Goal: Task Accomplishment & Management: Use online tool/utility

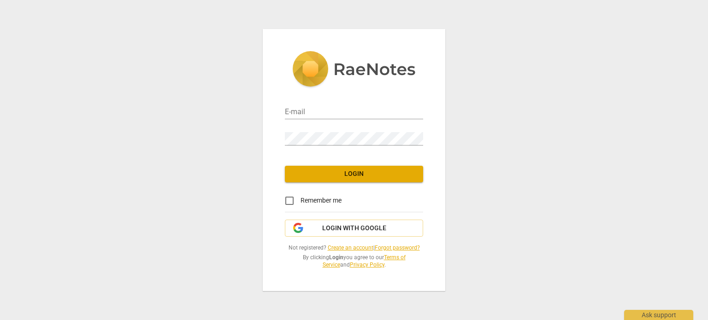
click at [351, 247] on link "Create an account" at bounding box center [351, 248] width 46 height 6
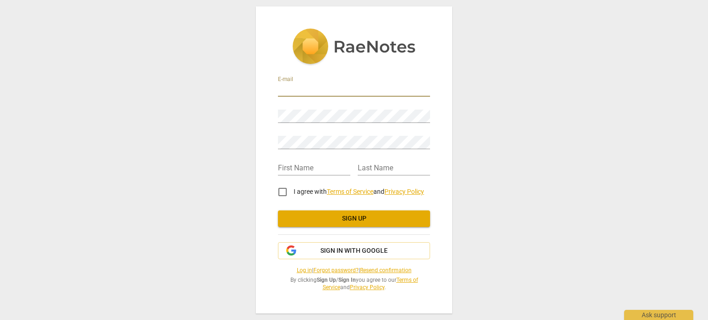
click at [351, 88] on input "email" at bounding box center [354, 89] width 152 height 13
type input "geraldinepayne1@gmail.com"
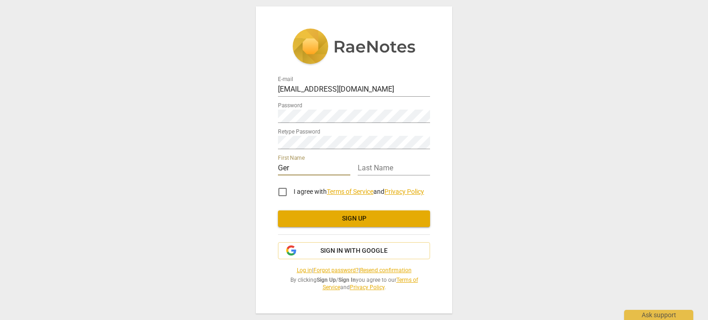
type input "Geraldine"
click at [379, 170] on input "text" at bounding box center [394, 168] width 72 height 13
type input "Payne"
click at [286, 188] on input "I agree with Terms of Service and Privacy Policy" at bounding box center [282, 192] width 22 height 22
checkbox input "true"
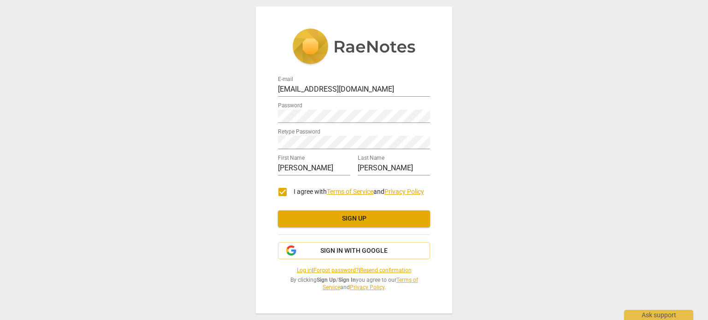
click at [361, 215] on span "Sign up" at bounding box center [353, 218] width 137 height 9
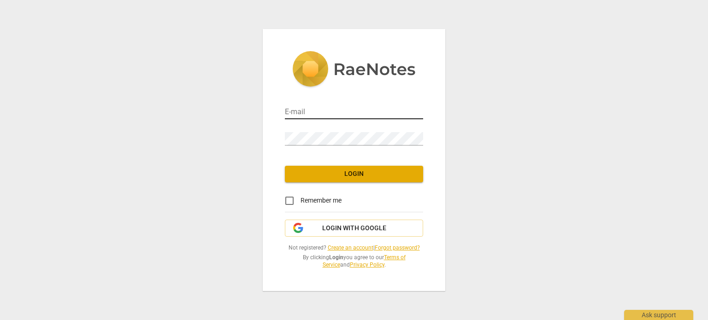
click at [340, 111] on input "email" at bounding box center [354, 112] width 138 height 13
type input "geraldinepayne1@gmail.com"
click at [358, 170] on span "Login" at bounding box center [353, 174] width 123 height 9
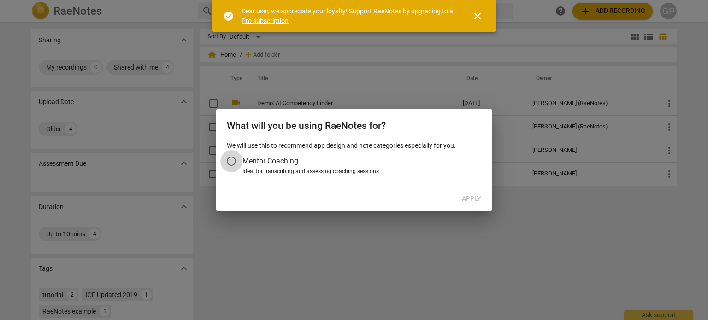
click at [232, 162] on input "Mentor Coaching" at bounding box center [231, 161] width 22 height 22
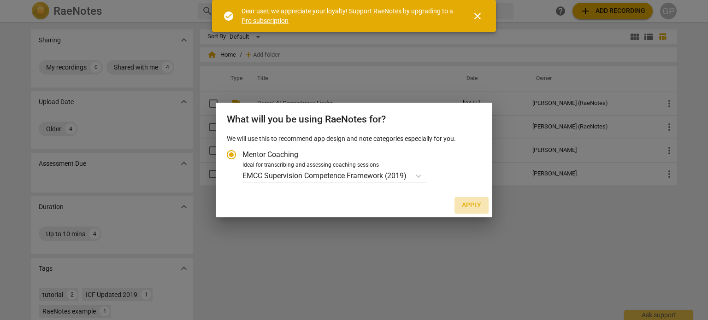
click at [474, 200] on button "Apply" at bounding box center [471, 205] width 34 height 17
radio input "false"
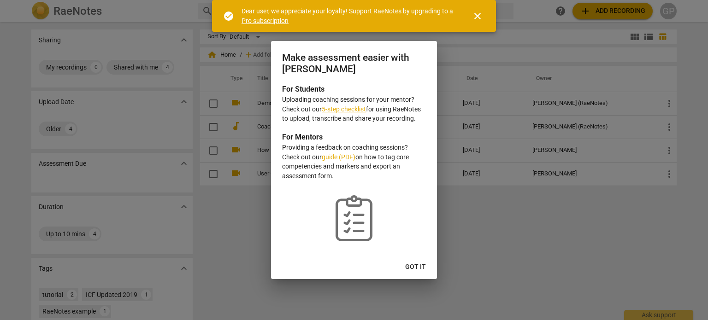
click at [339, 109] on link "5-step checklist" at bounding box center [344, 109] width 44 height 7
click at [422, 261] on button "Got it" at bounding box center [415, 267] width 35 height 17
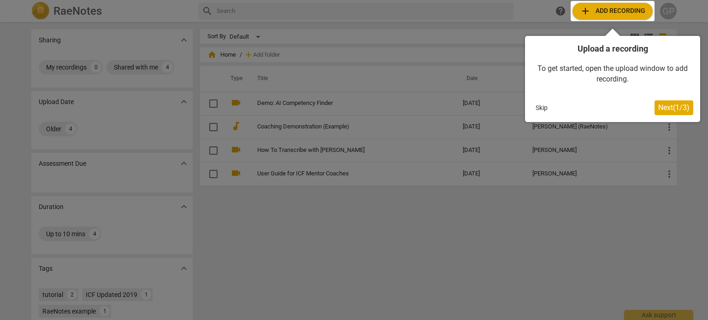
click at [613, 11] on div at bounding box center [612, 11] width 84 height 20
click at [667, 105] on span "Next ( 1 / 3 )" at bounding box center [673, 107] width 31 height 9
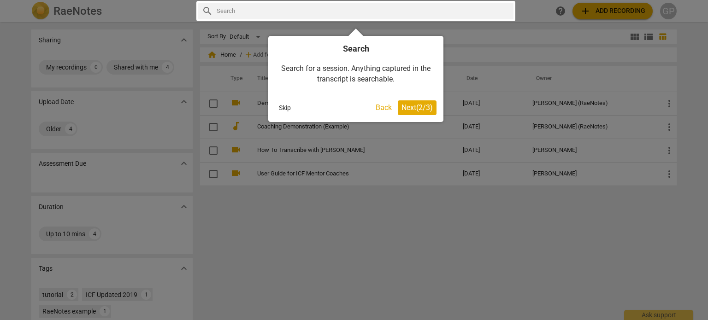
click at [412, 103] on button "Next ( 2 / 3 )" at bounding box center [417, 107] width 39 height 15
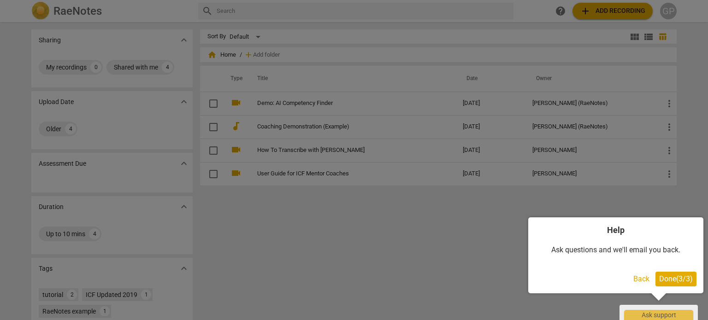
click at [664, 276] on span "Done ( 3 / 3 )" at bounding box center [676, 279] width 34 height 9
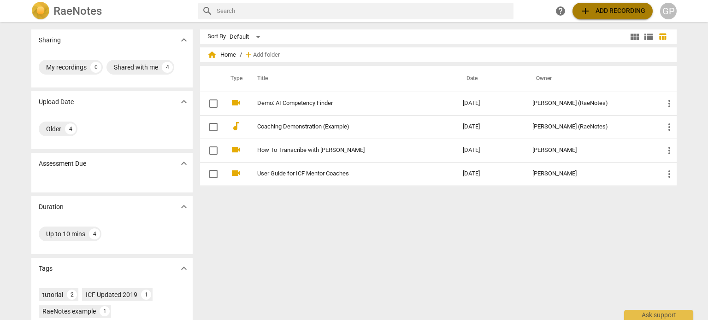
click at [592, 12] on span "add Add recording" at bounding box center [612, 11] width 65 height 11
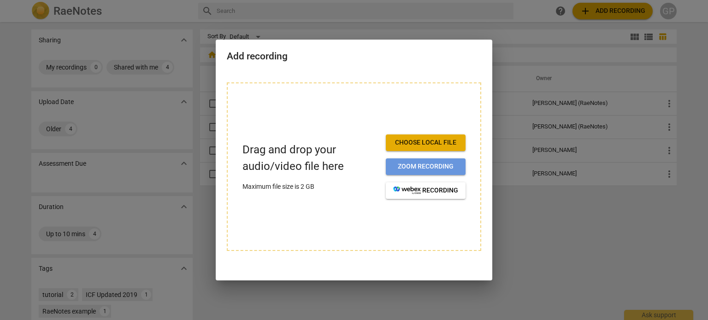
click at [430, 162] on span "Zoom recording" at bounding box center [425, 166] width 65 height 9
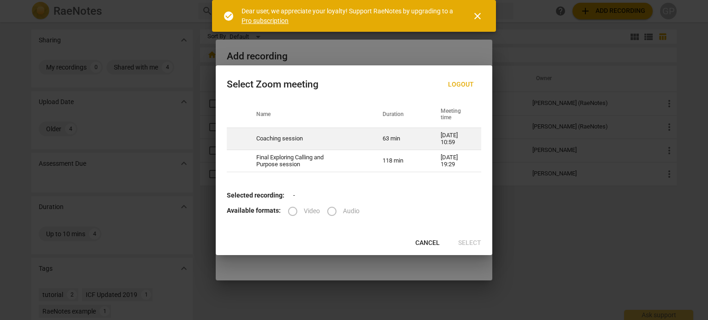
click at [300, 141] on td "Coaching session" at bounding box center [308, 139] width 126 height 22
radio input "true"
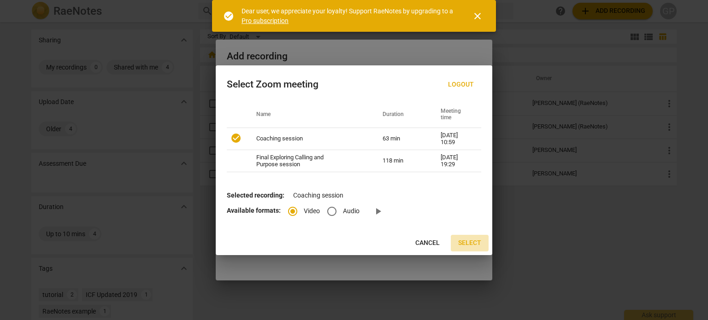
click at [470, 241] on span "Select" at bounding box center [469, 243] width 23 height 9
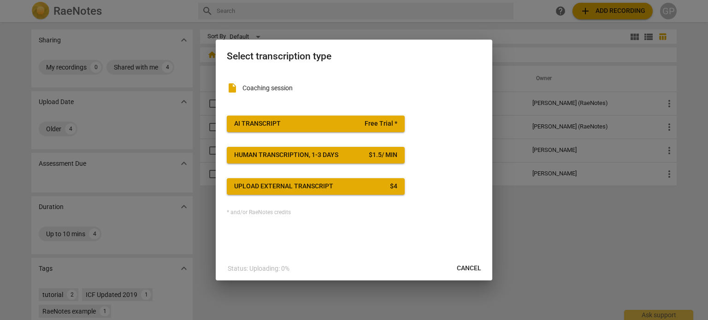
click at [323, 127] on span "AI Transcript Free Trial *" at bounding box center [315, 123] width 163 height 9
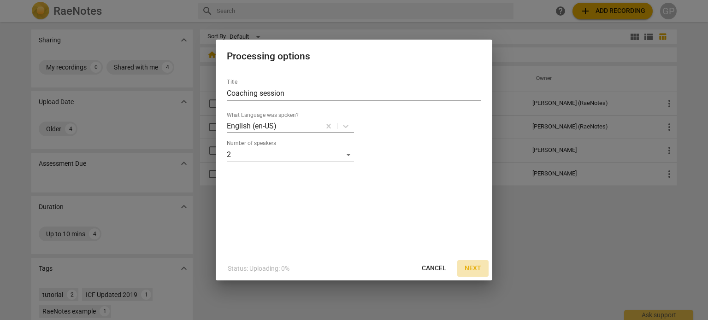
click at [473, 264] on span "Next" at bounding box center [472, 268] width 17 height 9
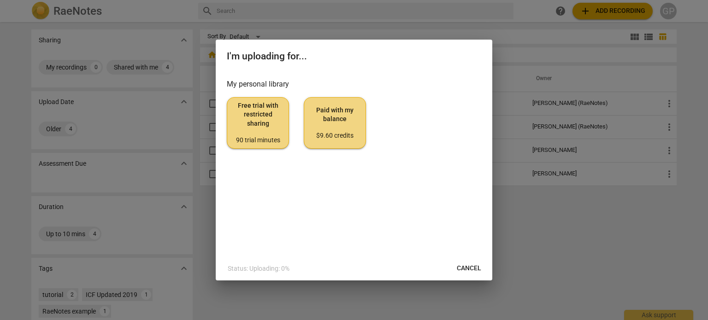
click at [256, 127] on span "Free trial with restricted sharing 90 trial minutes" at bounding box center [258, 122] width 47 height 43
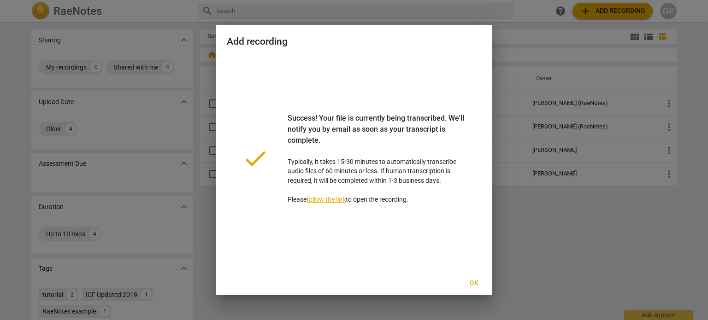
click at [337, 200] on link "follow the link" at bounding box center [325, 199] width 39 height 7
